Goal: Task Accomplishment & Management: Complete application form

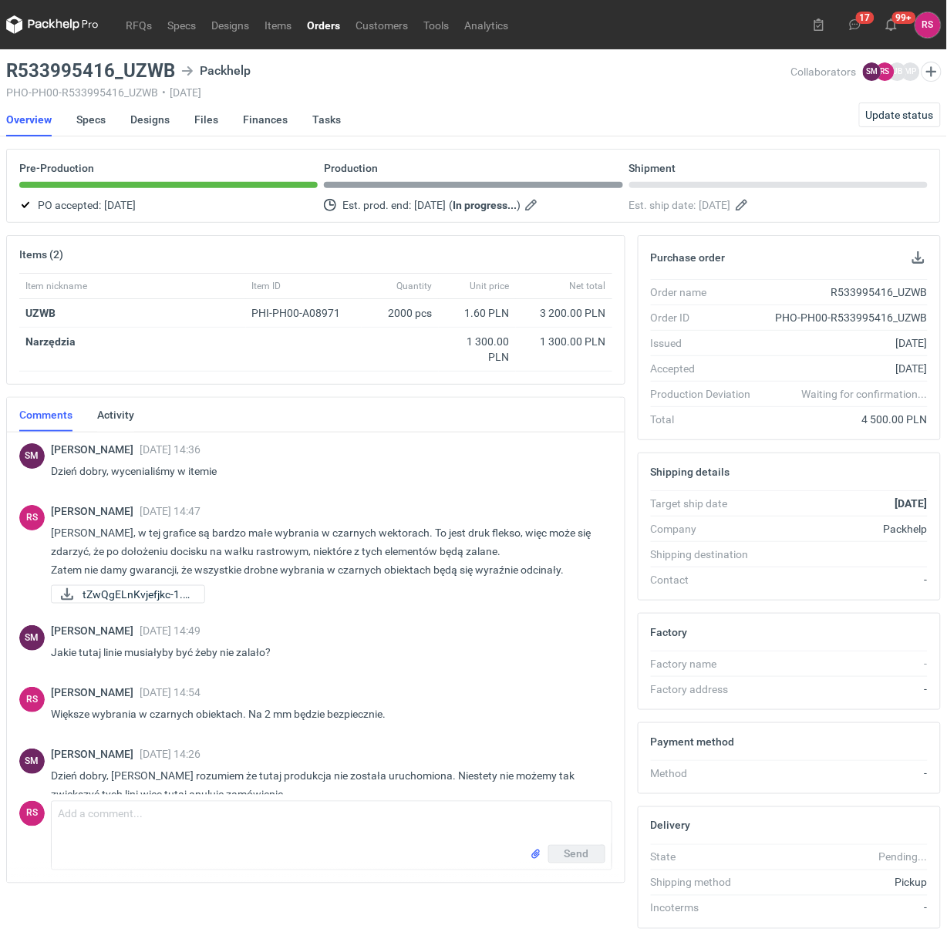
scroll to position [634, 0]
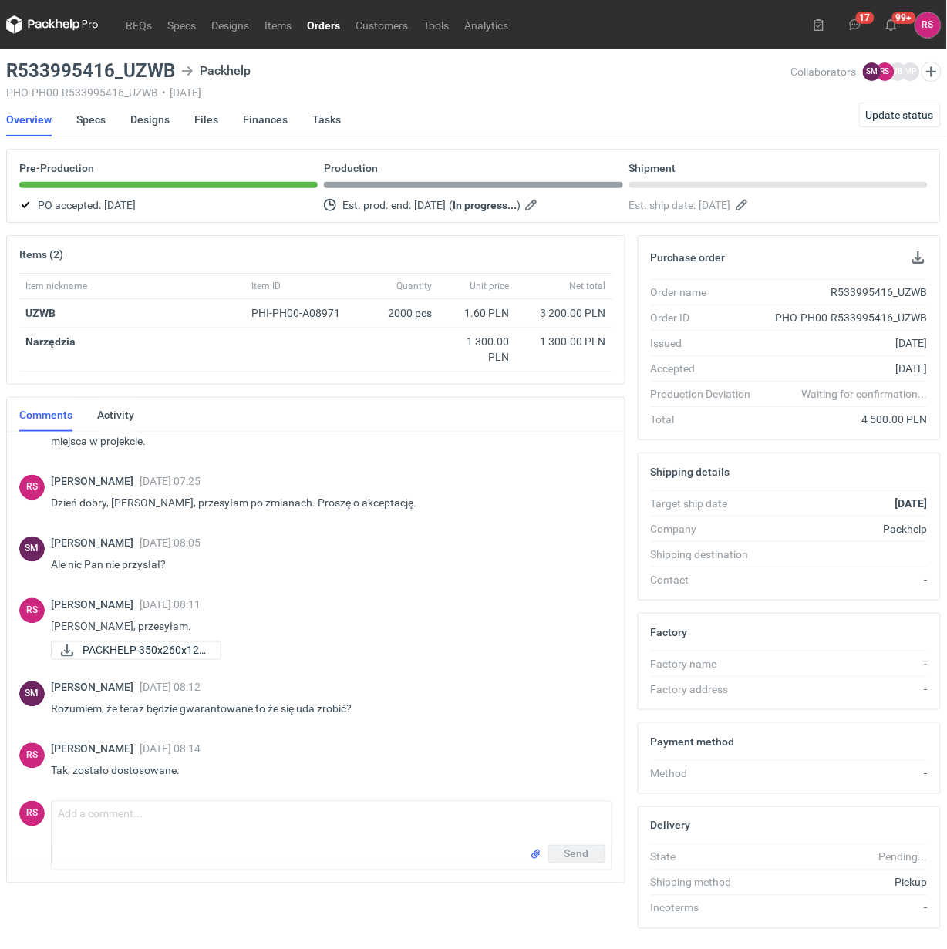
click at [325, 29] on link "Orders" at bounding box center [323, 24] width 49 height 19
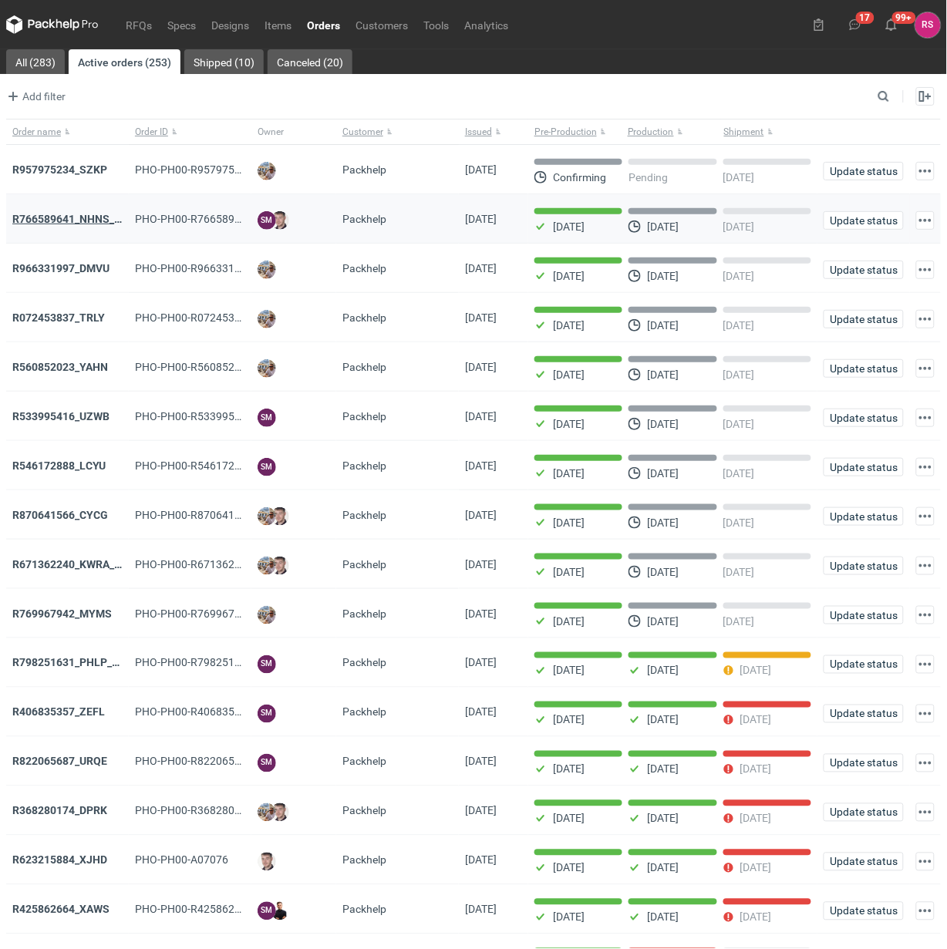
click at [83, 222] on strong "R766589641_NHNS_LUSD" at bounding box center [76, 219] width 129 height 12
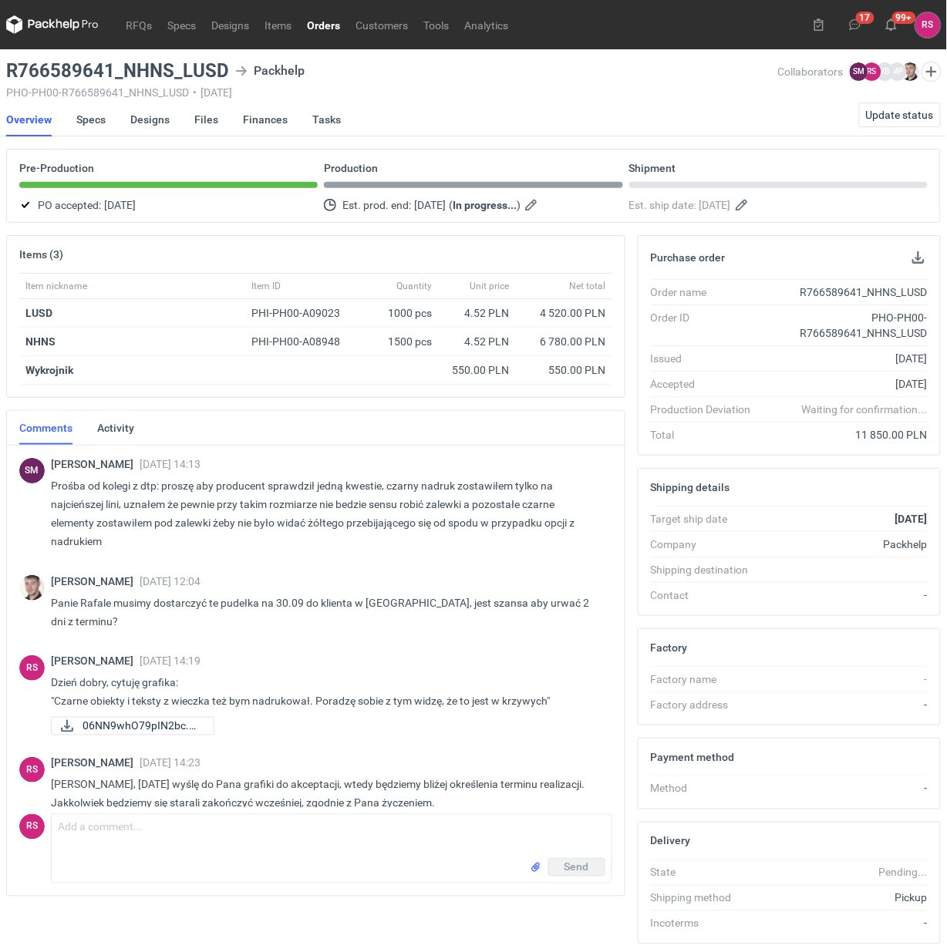
scroll to position [62, 0]
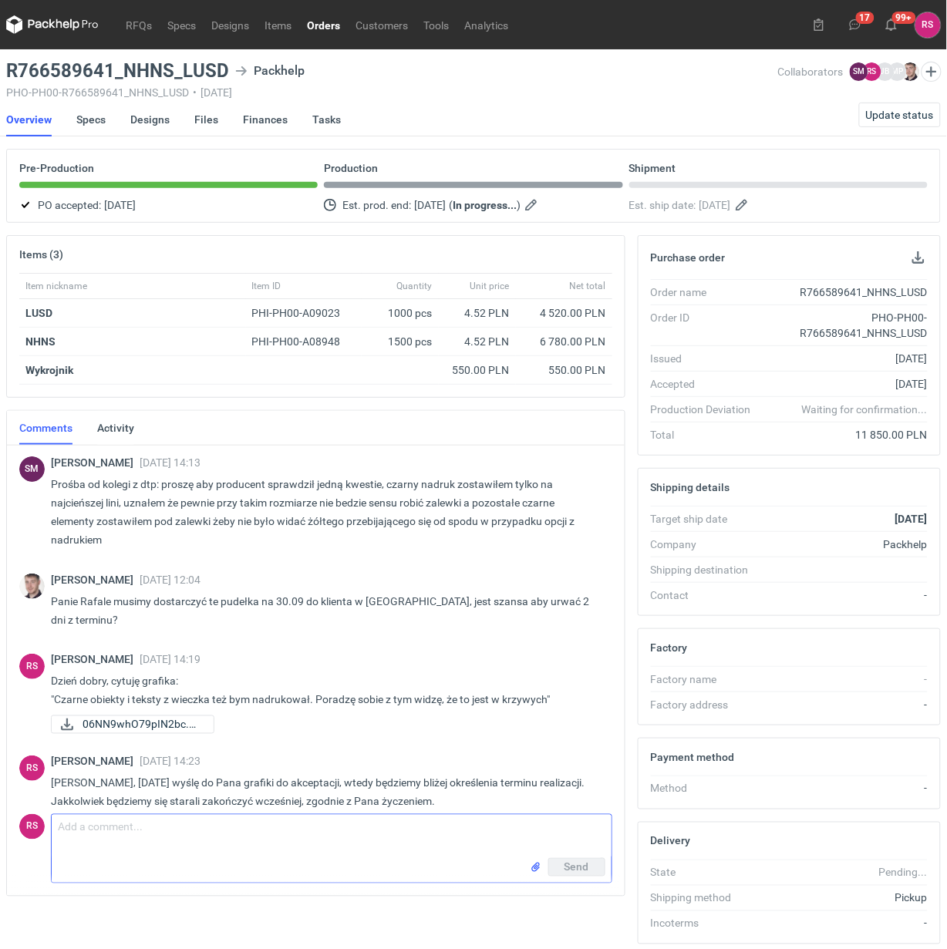
click at [160, 837] on textarea "Comment message" at bounding box center [332, 836] width 560 height 43
type textarea "[PERSON_NAME], proszę o akceptację pdfów."
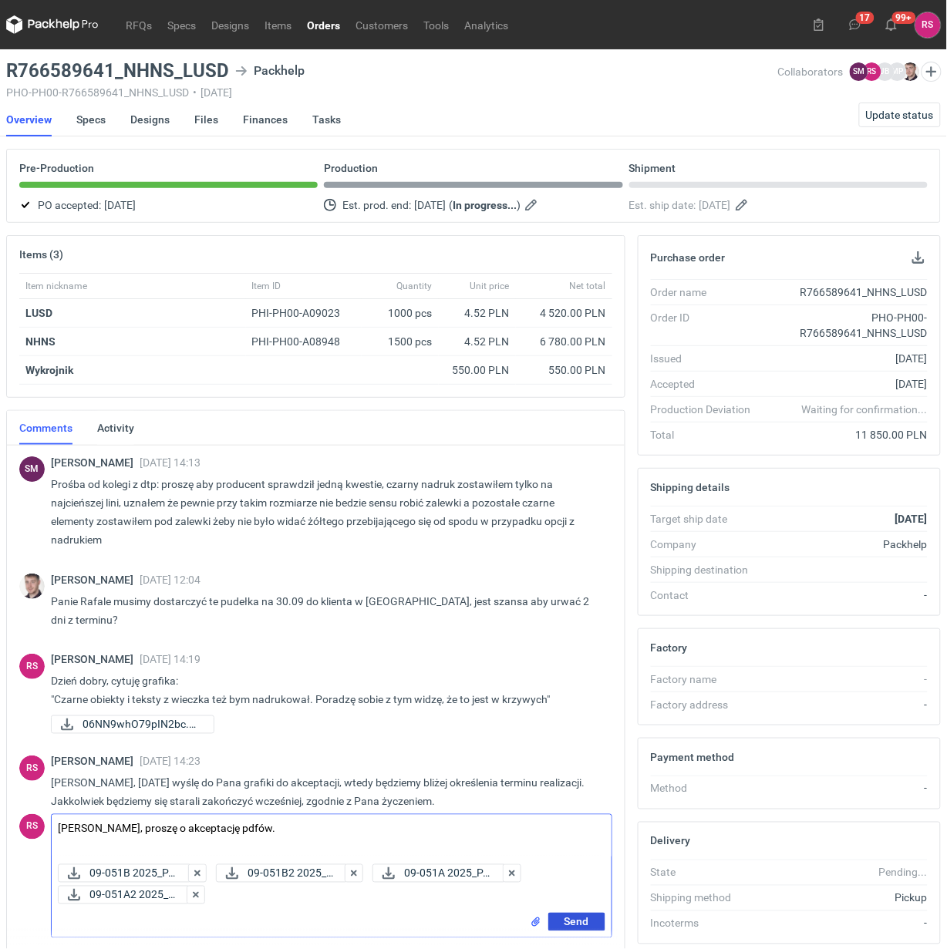
click at [582, 923] on span "Send" at bounding box center [577, 922] width 25 height 11
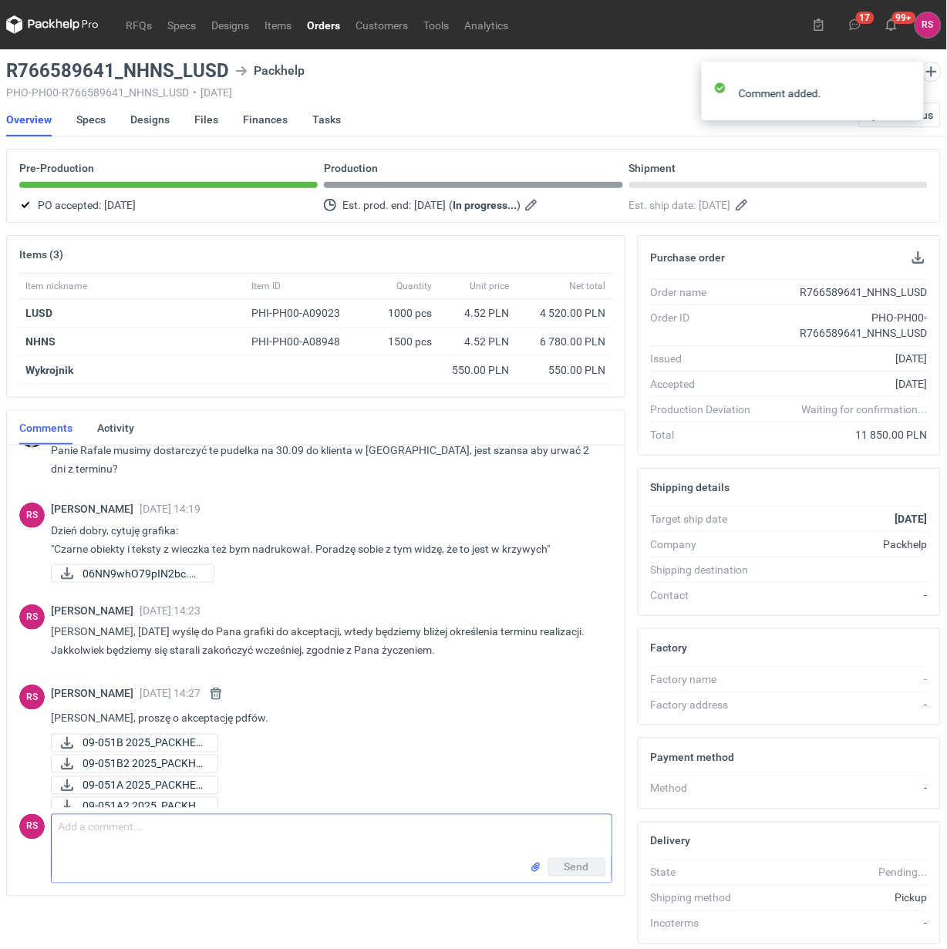
scroll to position [214, 0]
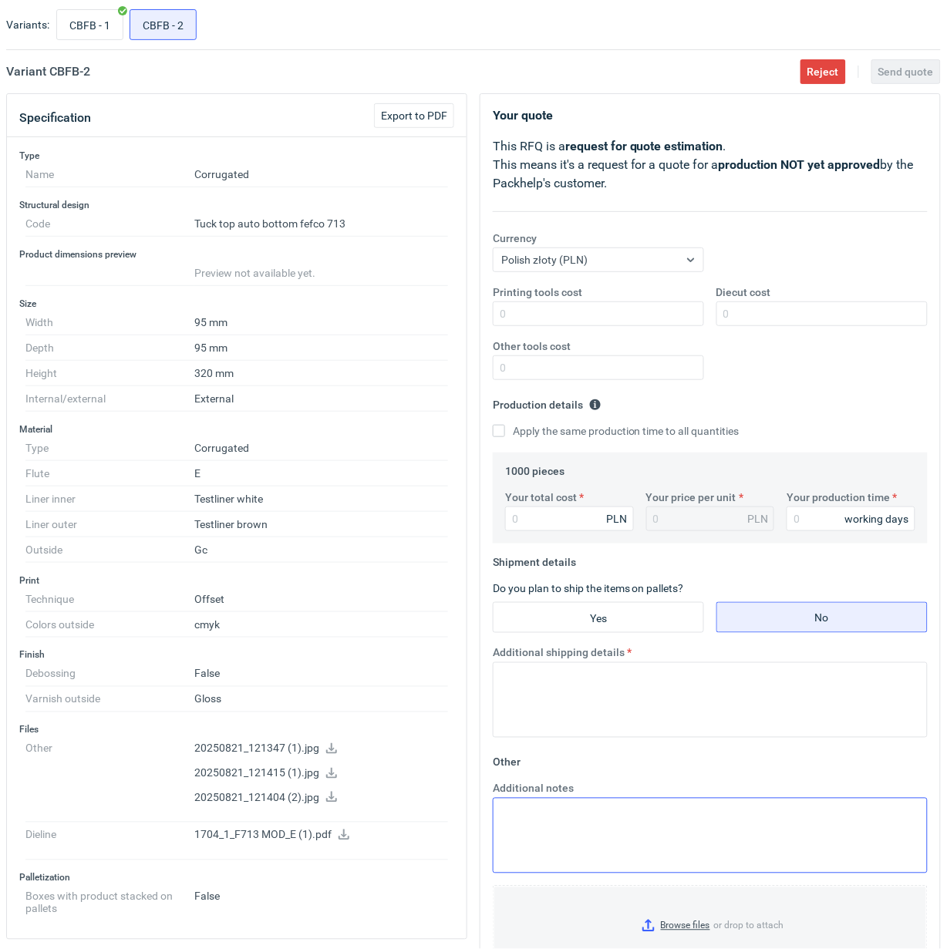
scroll to position [193, 0]
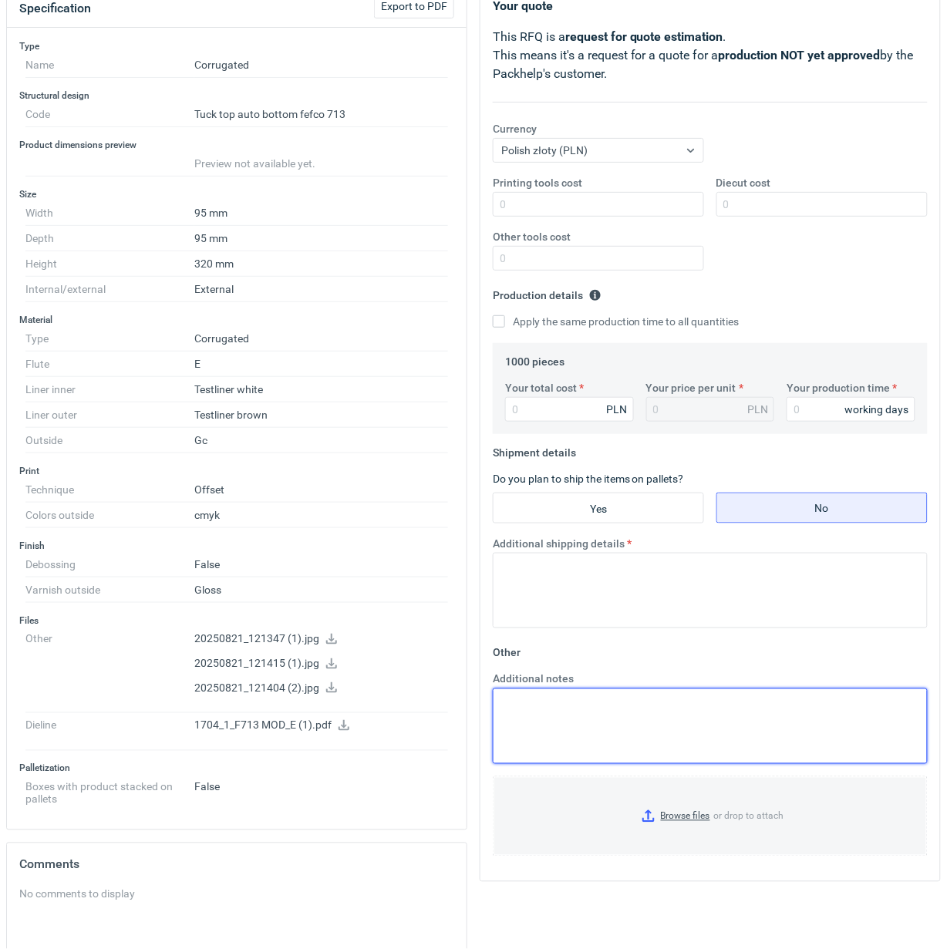
click at [609, 718] on textarea "Additional notes" at bounding box center [710, 727] width 435 height 76
click at [569, 706] on textarea "Kalkulacja wg załącznika." at bounding box center [710, 727] width 435 height 76
type textarea "Kalkulacja wg konstrukcji z załącznika."
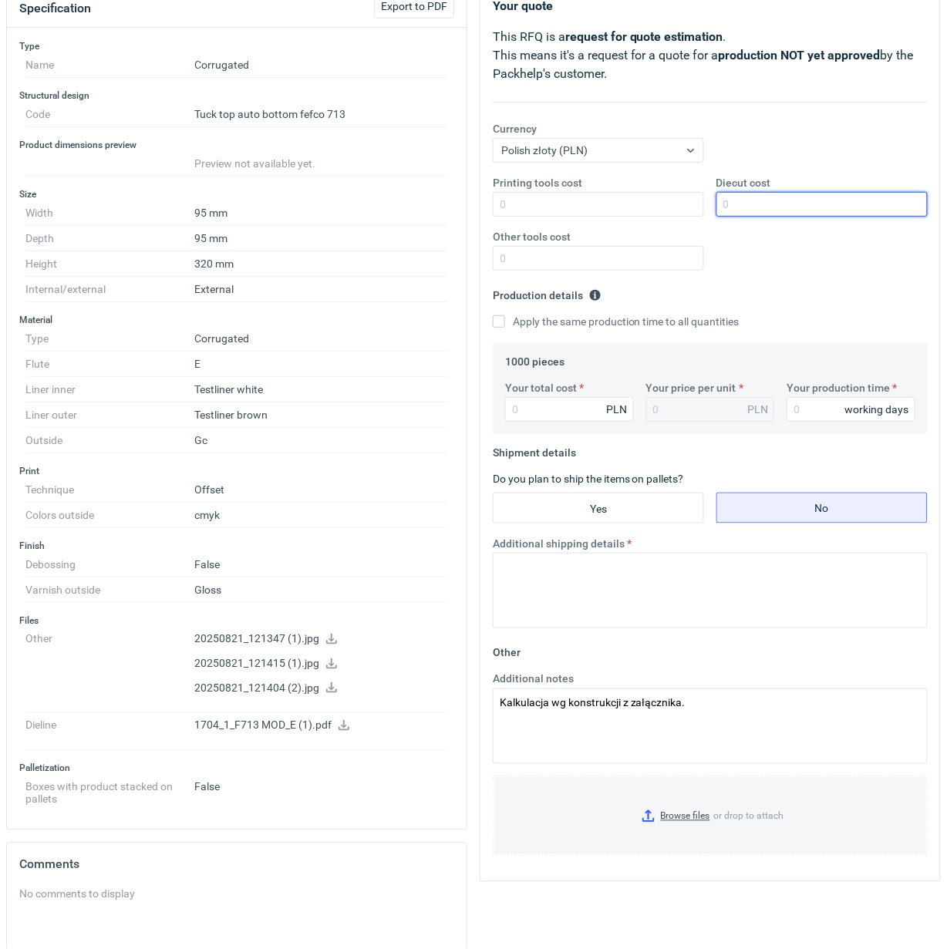
click at [793, 209] on input "Diecut cost" at bounding box center [821, 204] width 211 height 25
type input "1150"
click at [493, 315] on input "Apply the same production time to all quantities" at bounding box center [499, 321] width 12 height 12
checkbox input "true"
type input "3990"
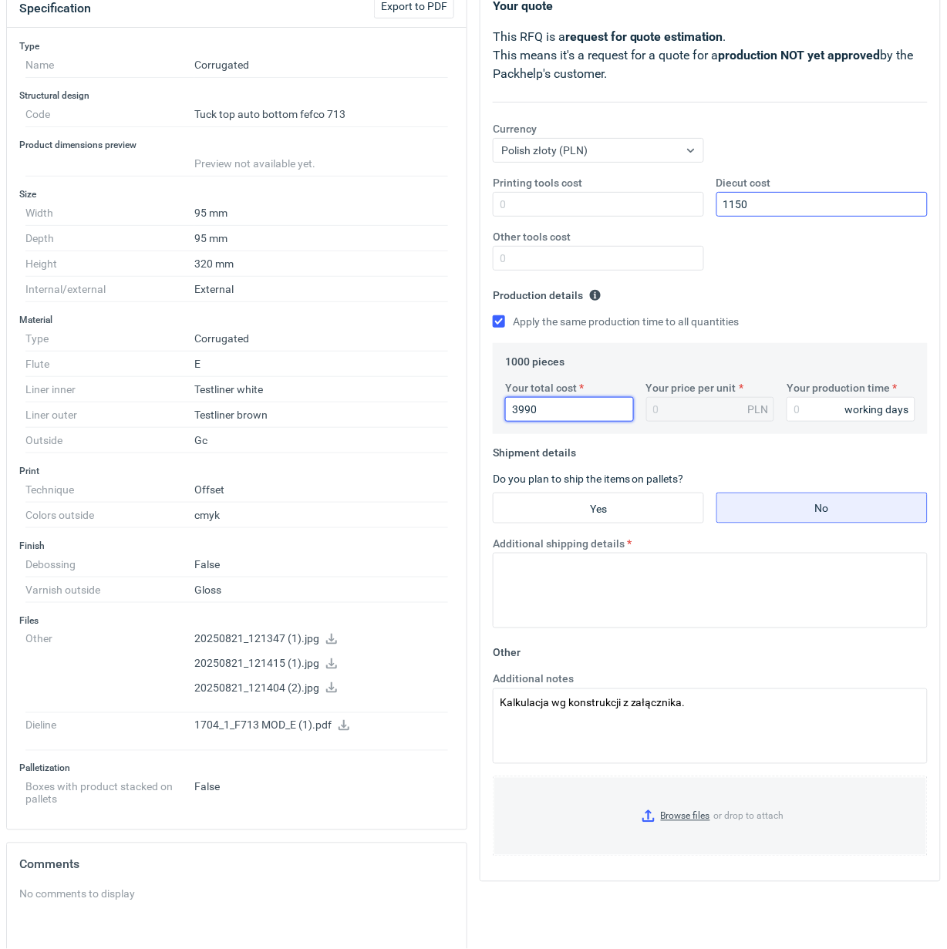
type input "3.99"
type input "3990"
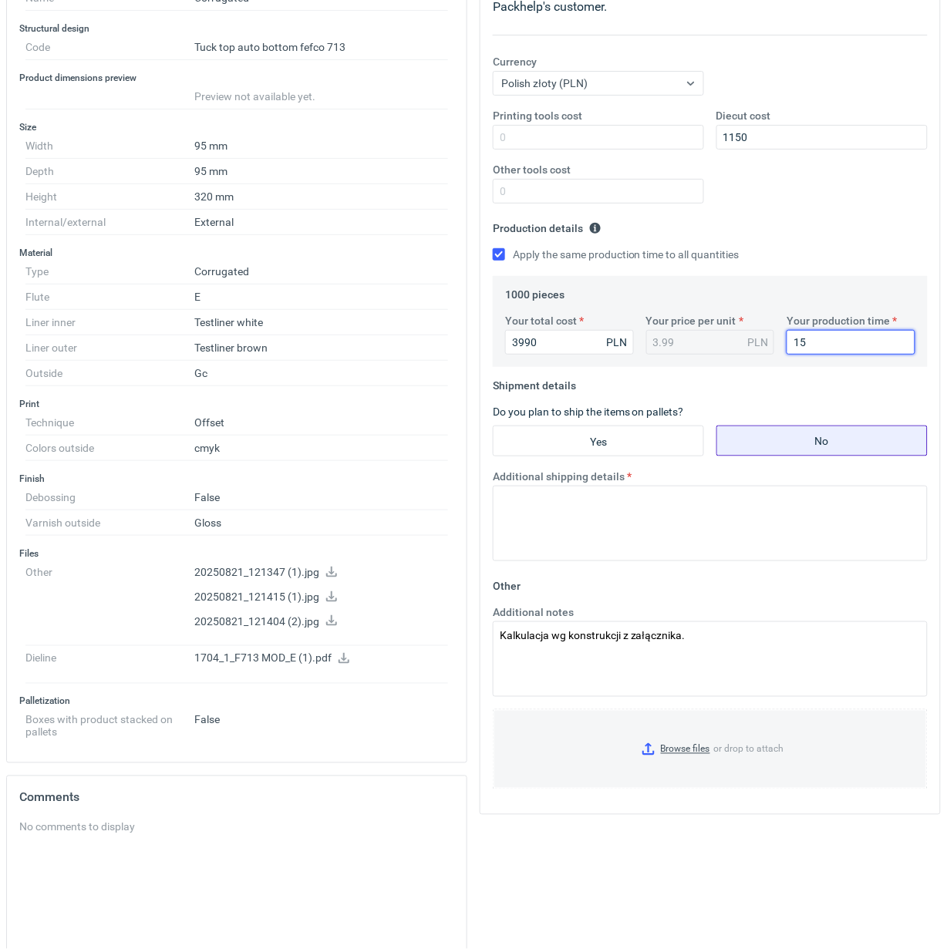
scroll to position [289, 0]
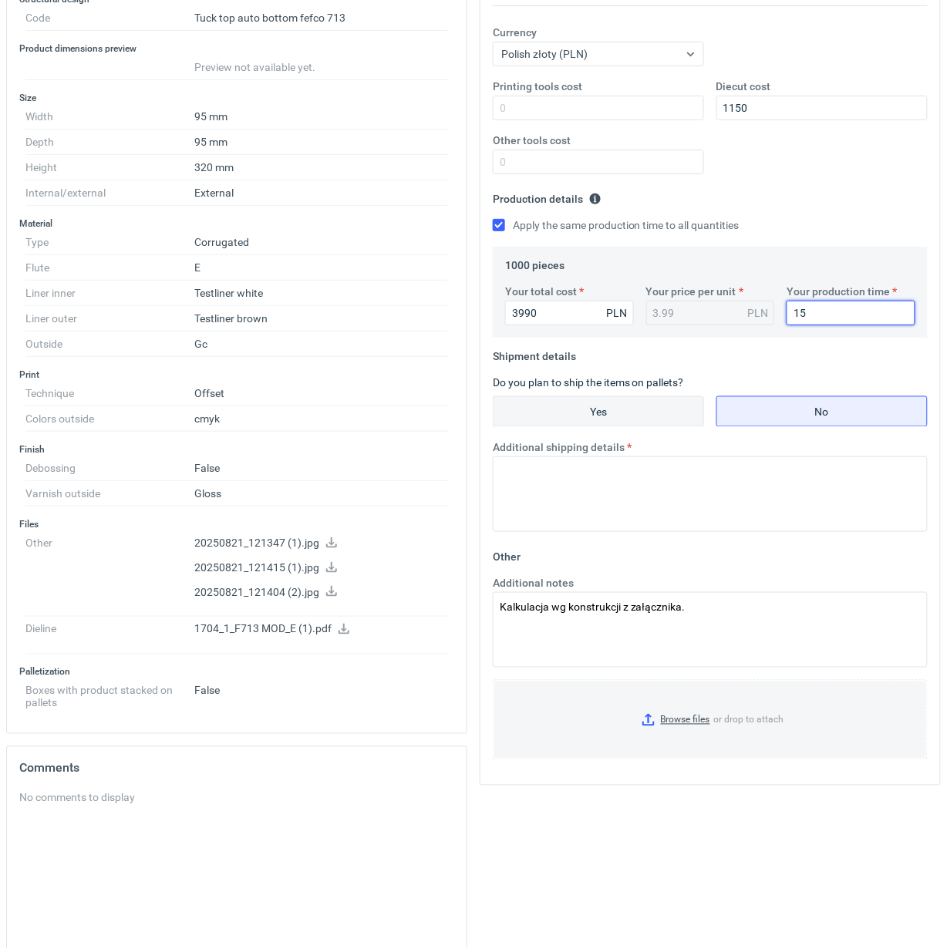
type input "15"
click at [613, 411] on input "Yes" at bounding box center [599, 411] width 210 height 29
radio input "true"
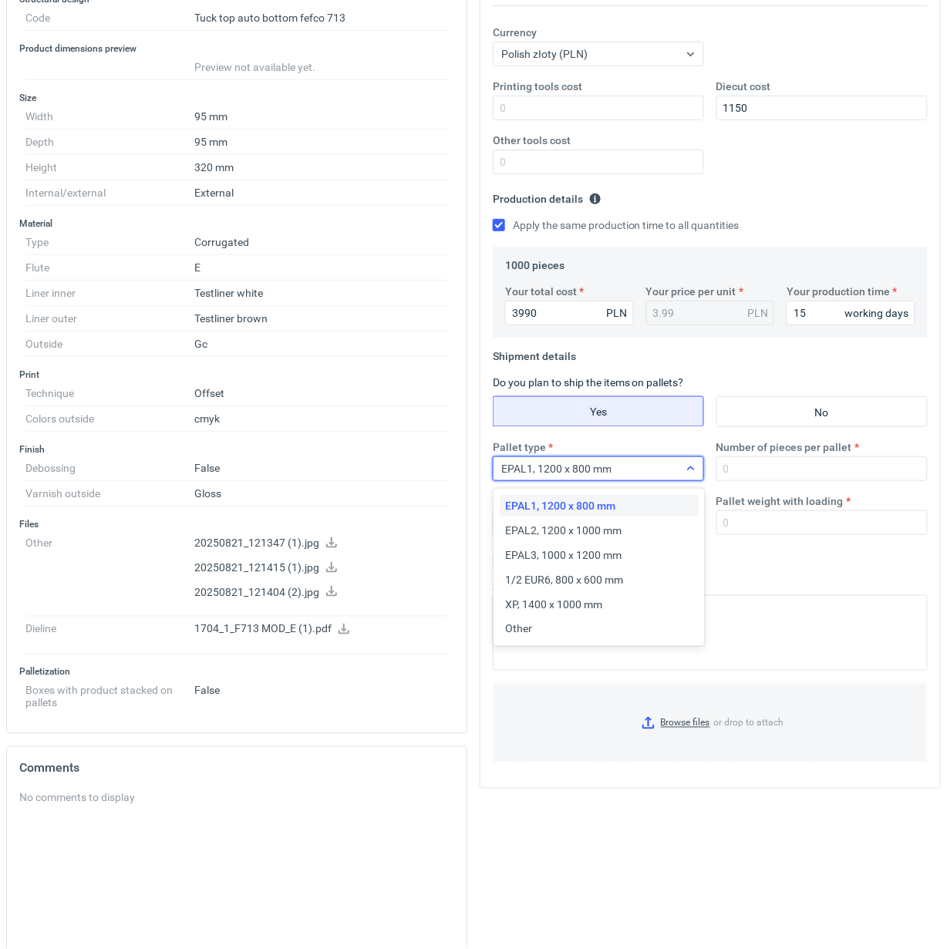
click at [683, 472] on div at bounding box center [691, 469] width 25 height 12
click at [548, 625] on div "Other" at bounding box center [599, 629] width 187 height 15
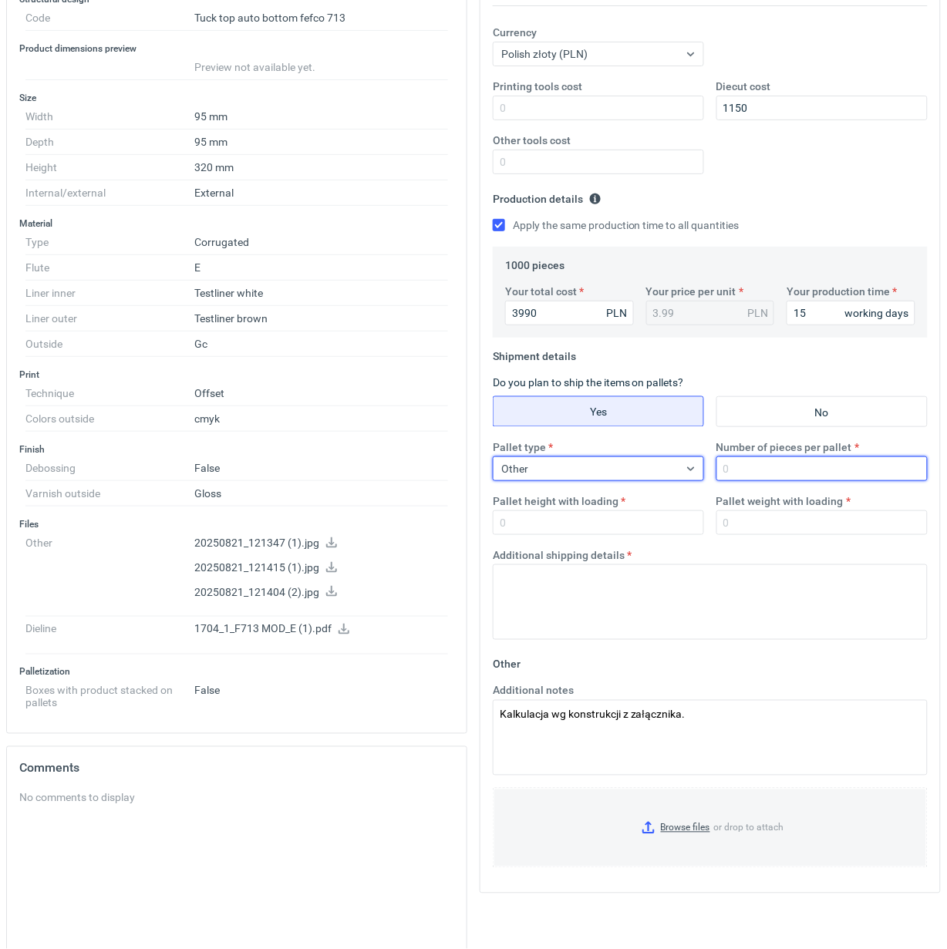
click at [791, 479] on input "Number of pieces per pallet" at bounding box center [821, 469] width 211 height 25
type input "1000"
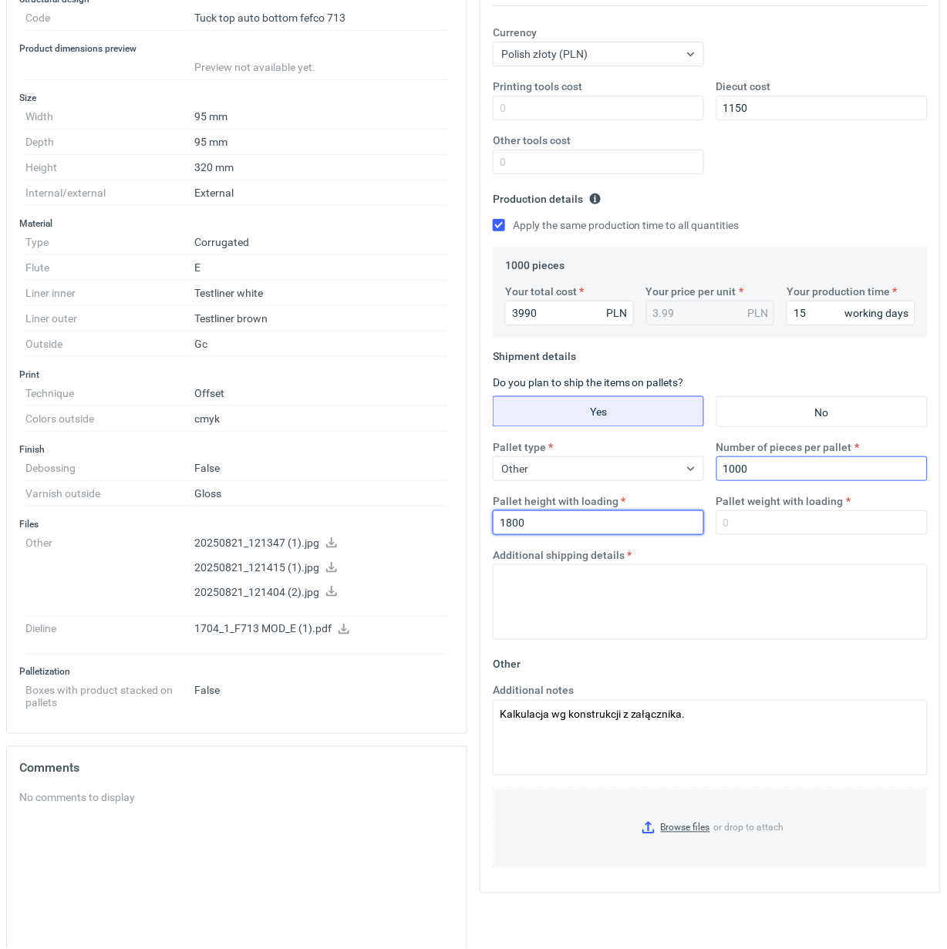
type input "1800"
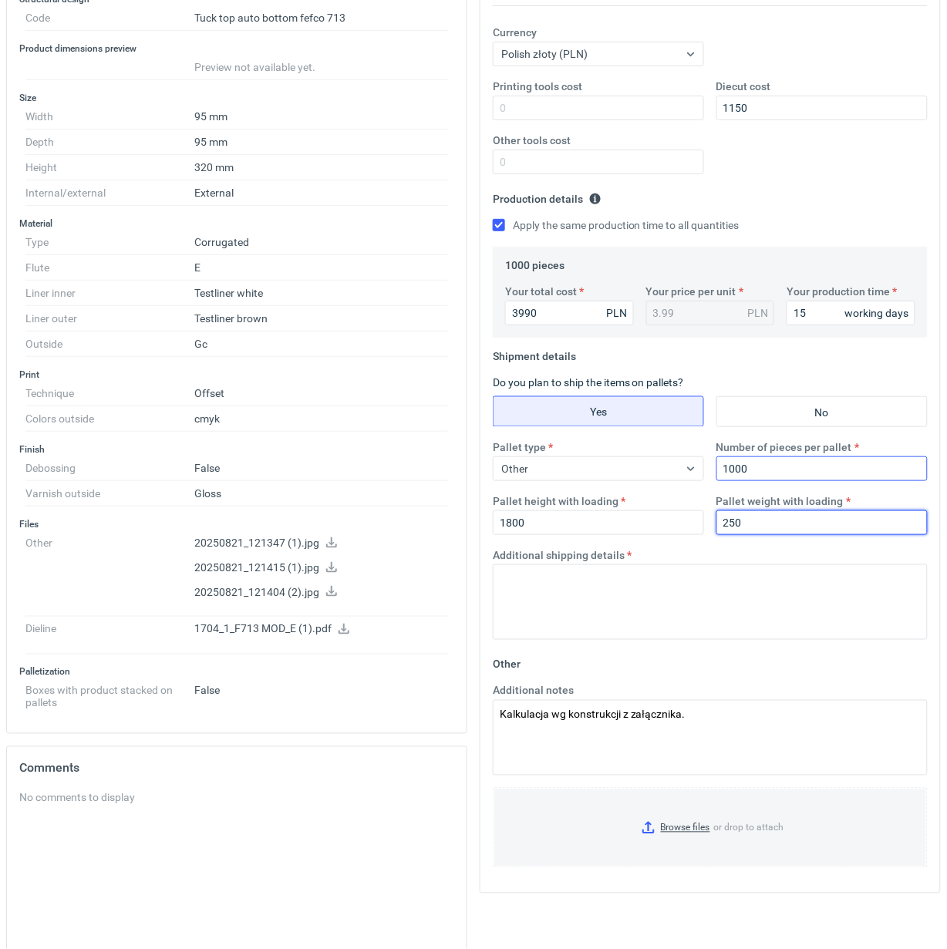
type input "250"
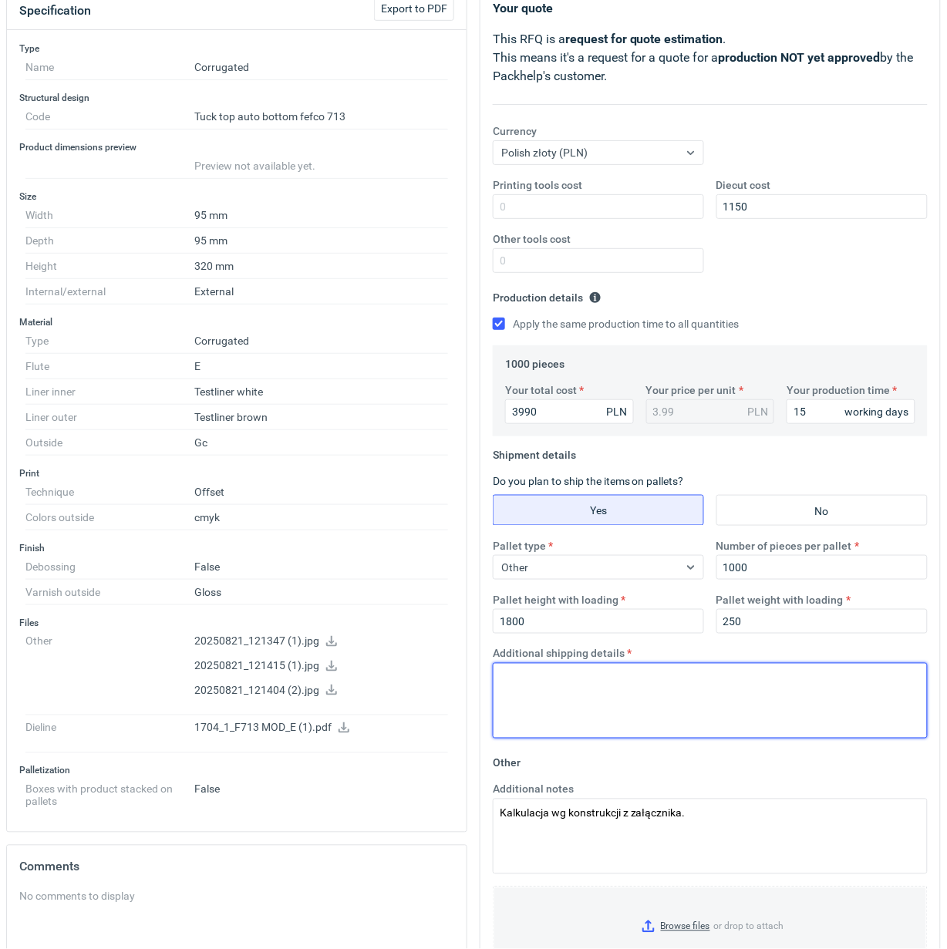
scroll to position [96, 0]
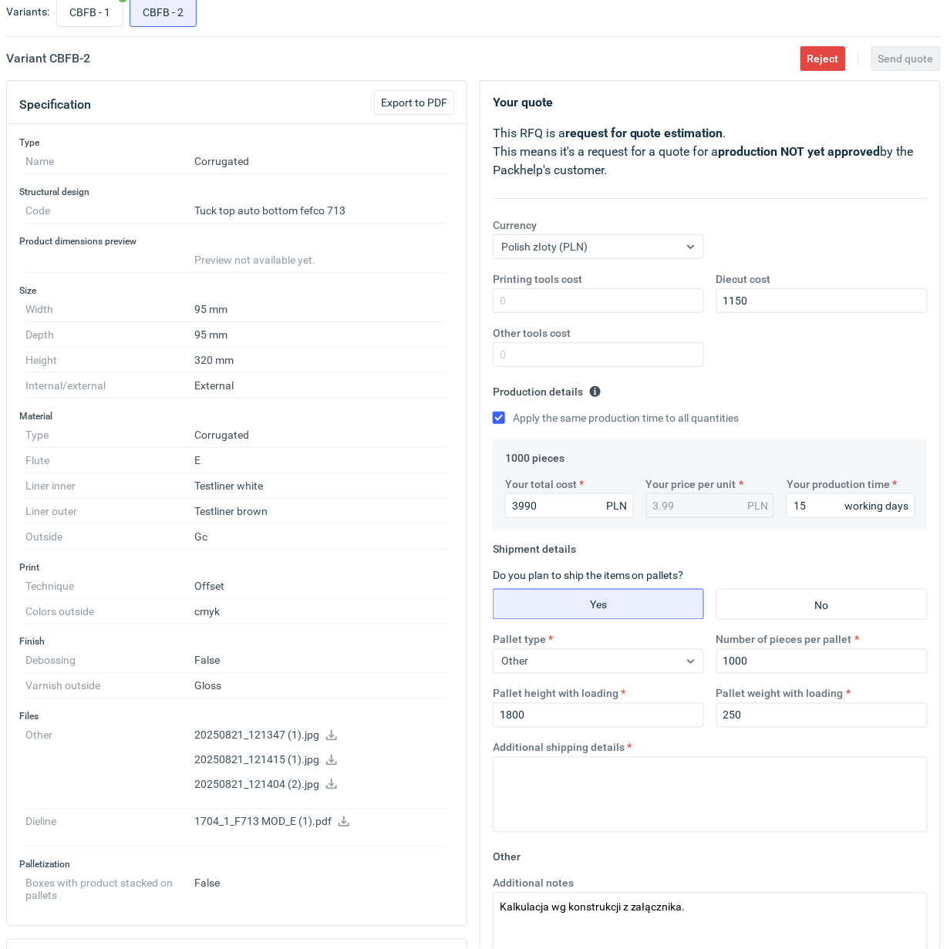
click at [332, 737] on icon at bounding box center [331, 735] width 12 height 11
click at [343, 826] on icon at bounding box center [344, 822] width 11 height 11
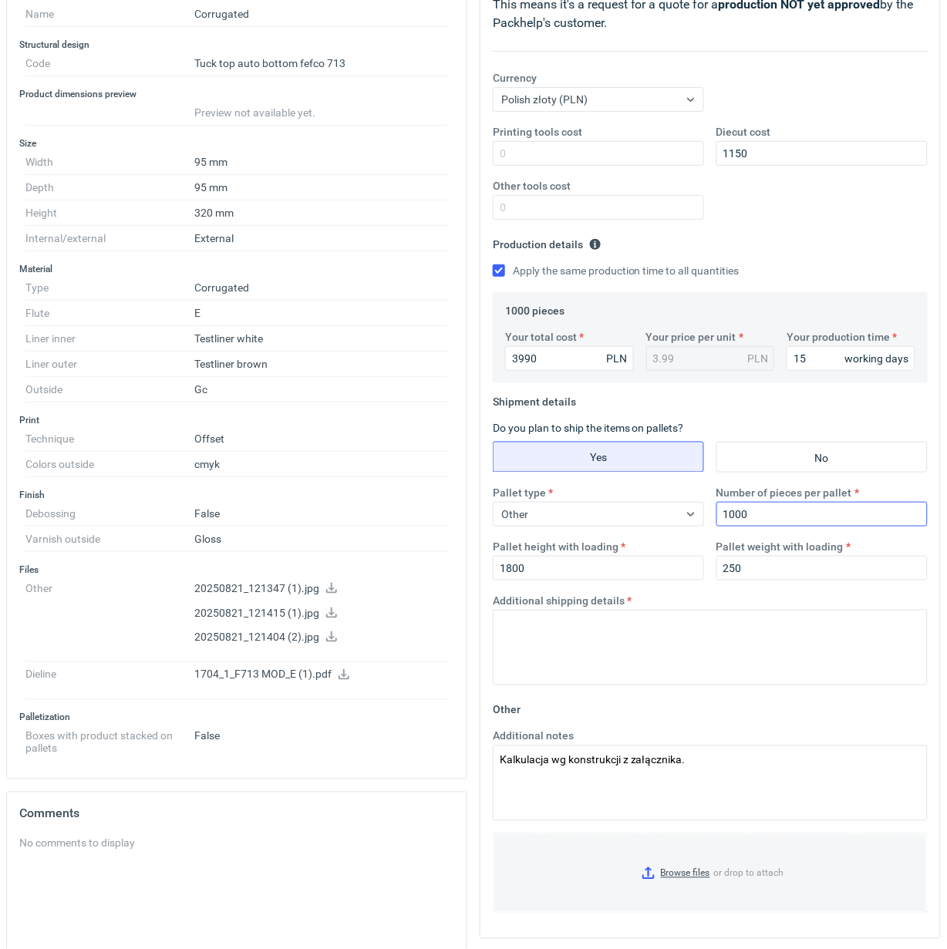
scroll to position [289, 0]
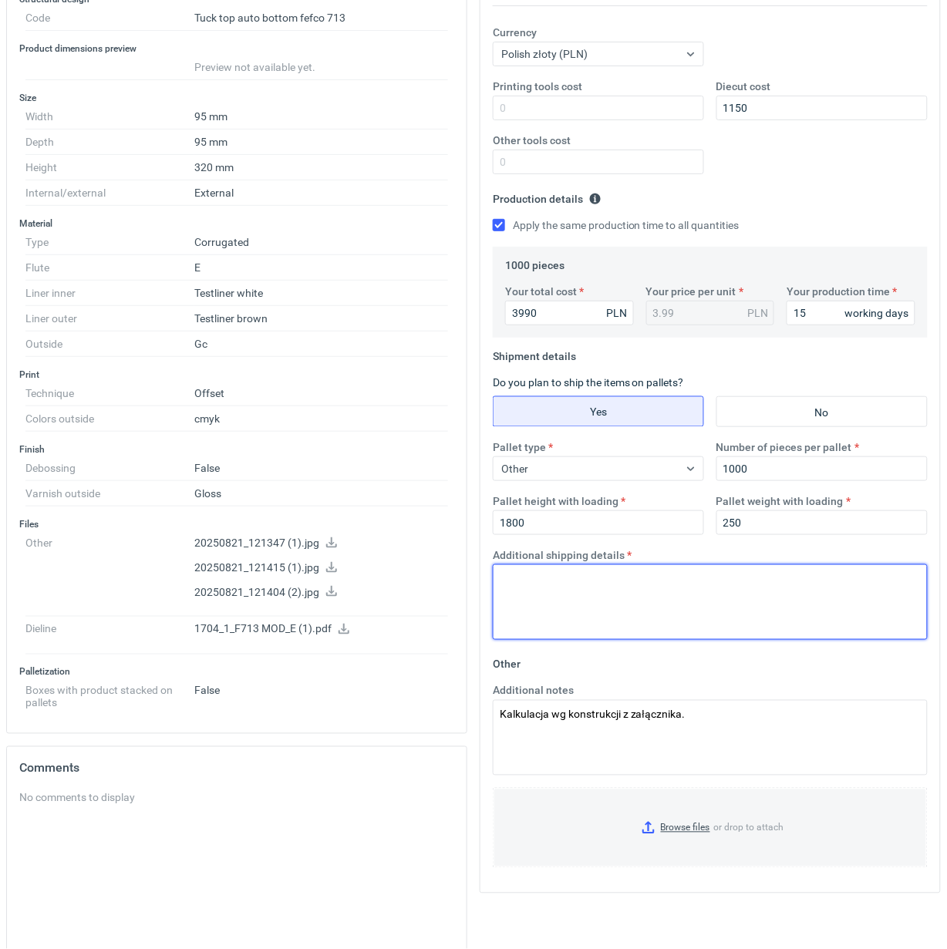
click at [625, 586] on textarea "Additional shipping details" at bounding box center [710, 603] width 435 height 76
type textarea "Paleta jednorazowa 1200x800"
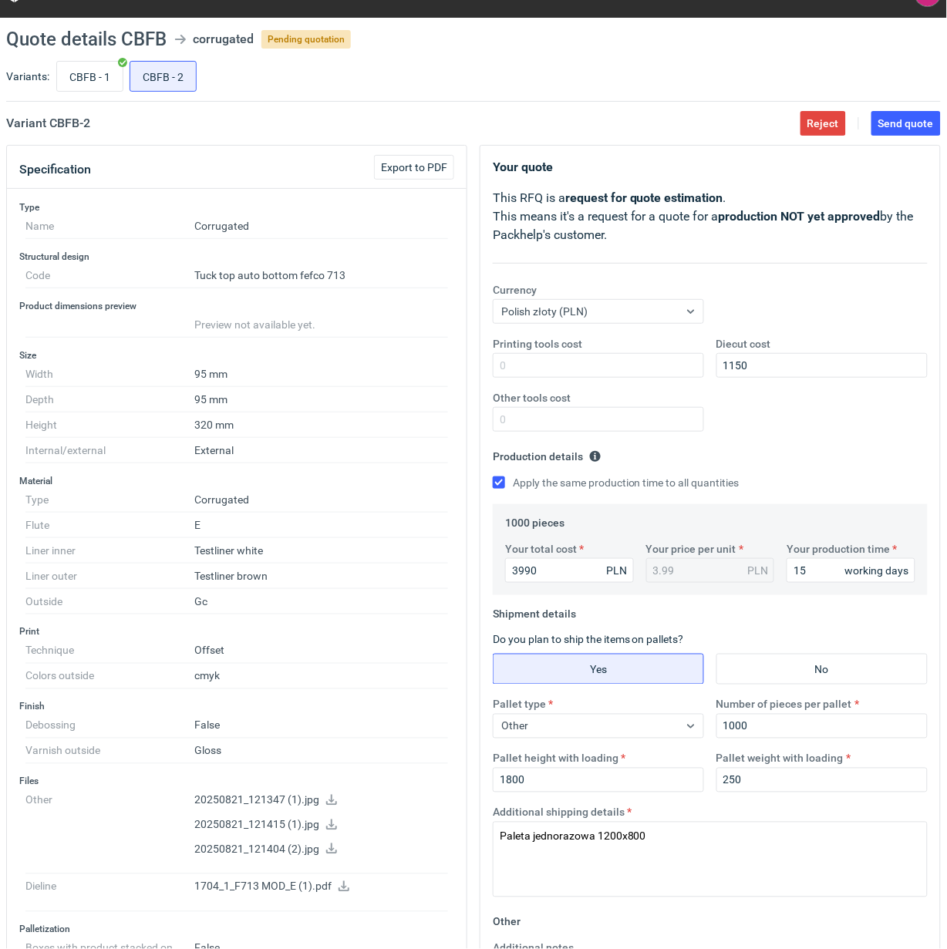
scroll to position [0, 0]
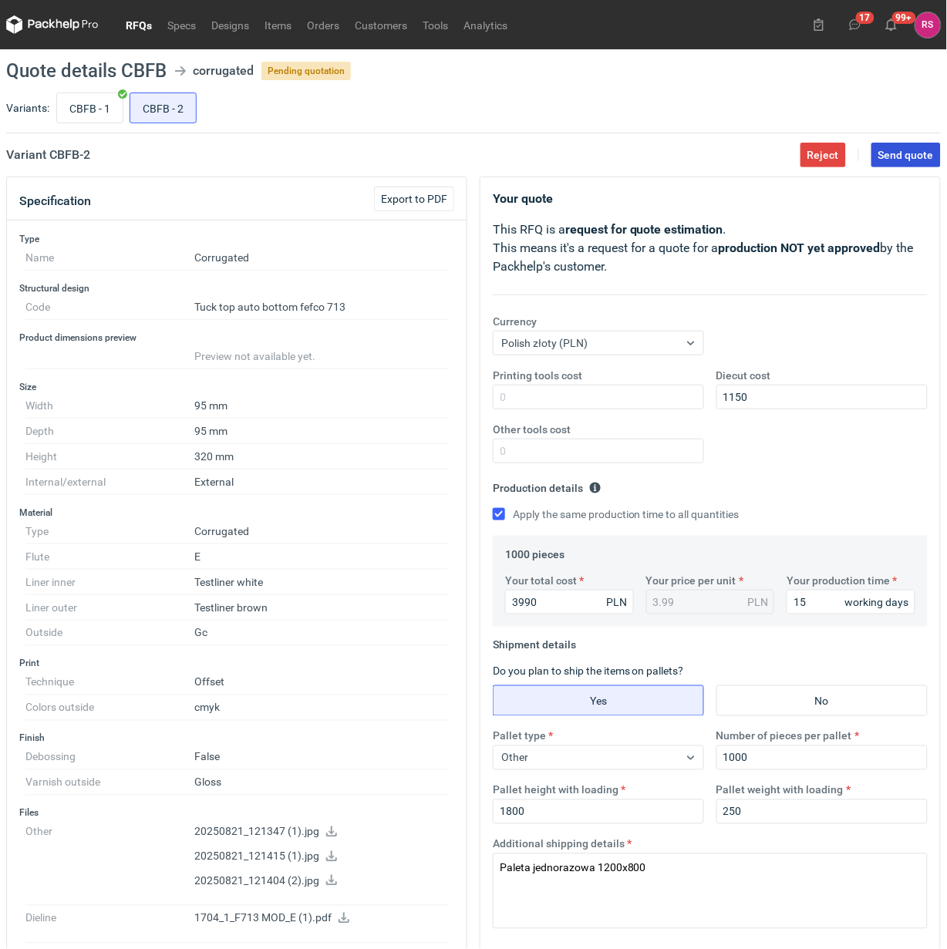
click at [911, 156] on span "Send quote" at bounding box center [906, 155] width 56 height 11
